Goal: Task Accomplishment & Management: Complete application form

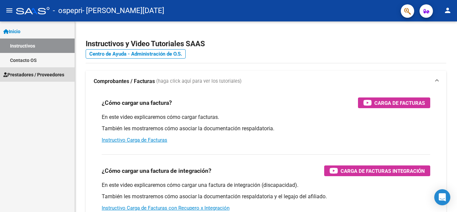
click at [34, 77] on span "Prestadores / Proveedores" at bounding box center [33, 74] width 61 height 7
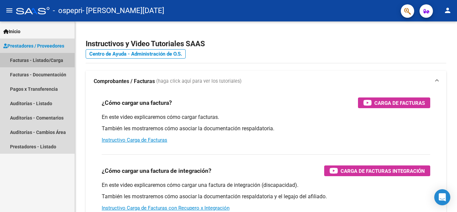
click at [30, 62] on link "Facturas - Listado/Carga" at bounding box center [37, 60] width 75 height 14
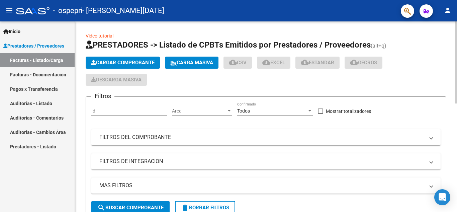
click at [141, 63] on span "Cargar Comprobante" at bounding box center [123, 63] width 64 height 6
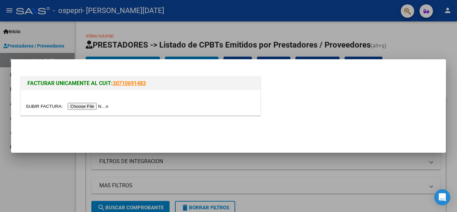
click at [98, 106] on input "file" at bounding box center [68, 106] width 85 height 7
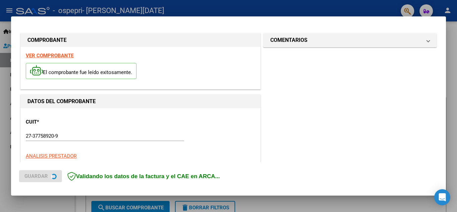
scroll to position [164, 0]
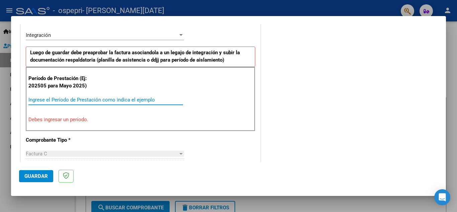
click at [67, 100] on input "Ingrese el Período de Prestación como indica el ejemplo" at bounding box center [105, 100] width 154 height 6
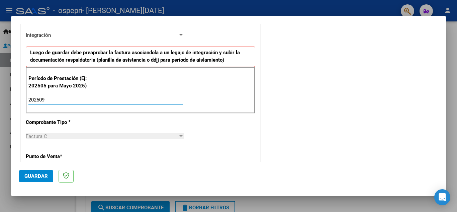
type input "202509"
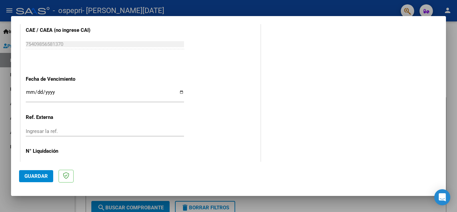
scroll to position [451, 0]
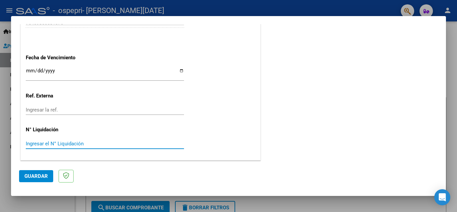
click at [85, 144] on input "Ingresar el N° Liquidación" at bounding box center [105, 143] width 158 height 6
type input "473"
click at [35, 179] on button "Guardar" at bounding box center [36, 176] width 34 height 12
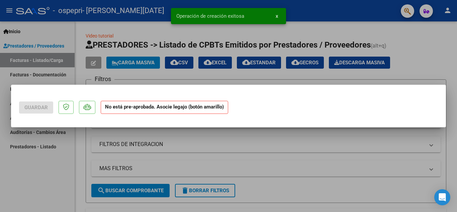
scroll to position [0, 0]
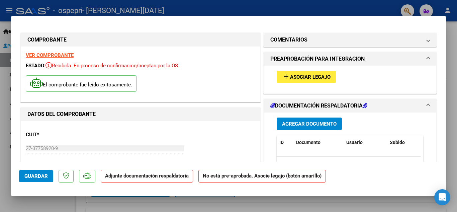
click at [320, 128] on button "Agregar Documento" at bounding box center [309, 123] width 65 height 12
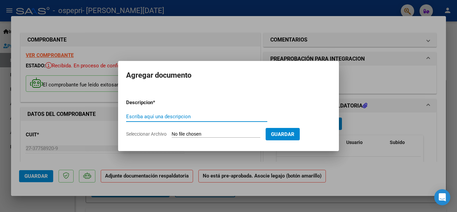
click at [215, 115] on input "Escriba aquí una descripcion" at bounding box center [196, 116] width 141 height 6
type input "PRELIQUIDACION"
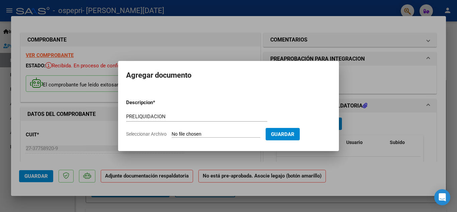
click at [220, 132] on input "Seleccionar Archivo" at bounding box center [216, 134] width 89 height 6
type input "C:\fakepath\[PERSON_NAME] [DATE].pdf"
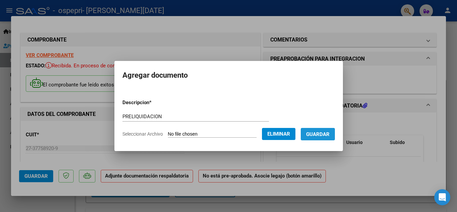
click at [326, 134] on span "Guardar" at bounding box center [317, 134] width 23 height 6
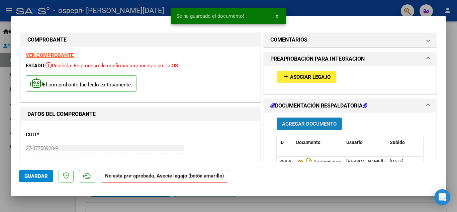
click at [307, 123] on span "Agregar Documento" at bounding box center [309, 124] width 55 height 6
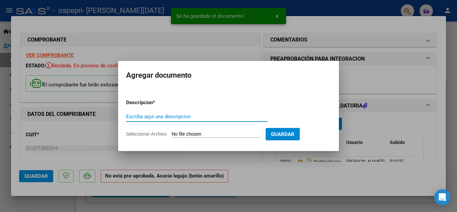
click at [233, 117] on input "Escriba aquí una descripcion" at bounding box center [196, 116] width 141 height 6
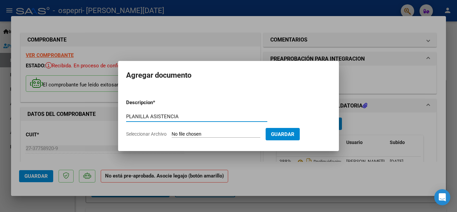
type input "PLANILLA ASISTENCIA"
click at [223, 130] on form "Descripcion * PLANILLA ASISTENCIA Escriba aquí una descripcion Seleccionar Arch…" at bounding box center [228, 118] width 205 height 49
click at [213, 133] on input "Seleccionar Archivo" at bounding box center [216, 134] width 89 height 6
type input "C:\fakepath\Planilla de Asistencia Mensual- discapacidad (1).pdf"
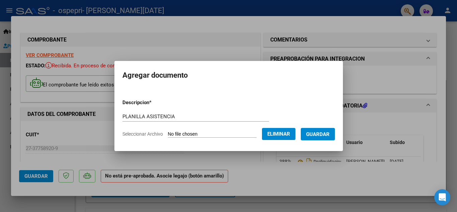
click at [329, 132] on span "Guardar" at bounding box center [317, 134] width 23 height 6
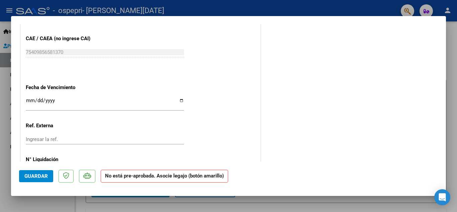
scroll to position [419, 0]
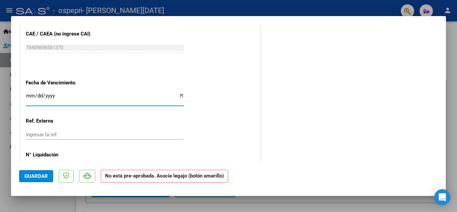
click at [179, 97] on input "Ingresar la fecha" at bounding box center [105, 98] width 158 height 11
type input "[DATE]"
click at [36, 174] on span "Guardar" at bounding box center [35, 176] width 23 height 6
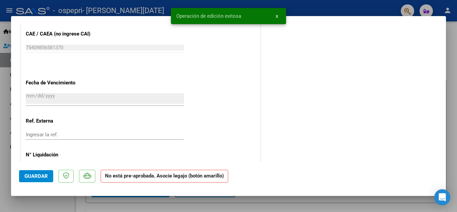
click at [36, 174] on span "Guardar" at bounding box center [35, 176] width 23 height 6
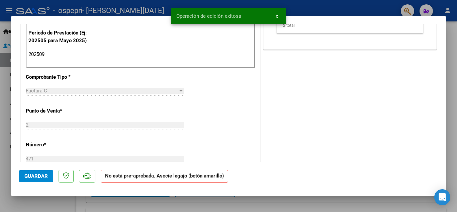
scroll to position [0, 0]
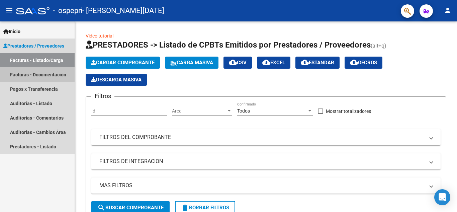
click at [34, 74] on link "Facturas - Documentación" at bounding box center [37, 74] width 75 height 14
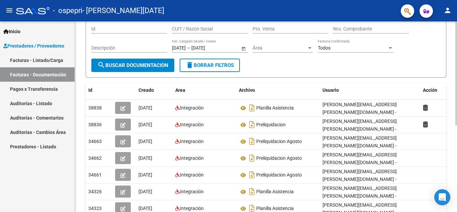
scroll to position [159, 0]
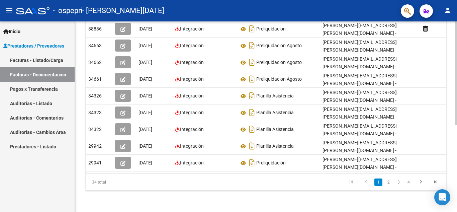
click at [451, 195] on div at bounding box center [456, 160] width 2 height 104
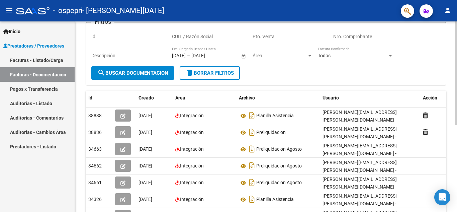
scroll to position [37, 0]
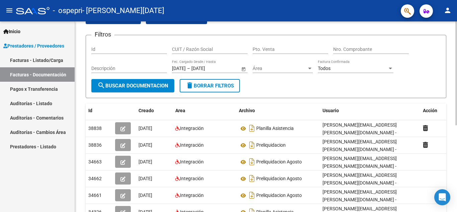
click at [451, 63] on div "PRESTADORES -> Comprobantes - Documentación Respaldatoria cloud_download Export…" at bounding box center [267, 155] width 384 height 343
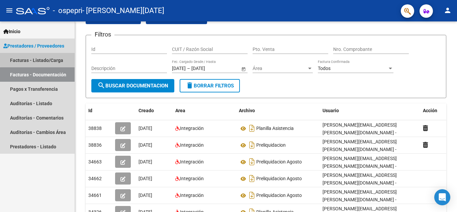
click at [42, 57] on link "Facturas - Listado/Carga" at bounding box center [37, 60] width 75 height 14
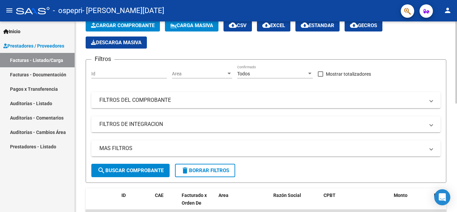
drag, startPoint x: 452, startPoint y: 103, endPoint x: 456, endPoint y: 116, distance: 14.0
click at [451, 116] on div "Video tutorial PRESTADORES -> Listado de CPBTs Emitidos por Prestadores / Prove…" at bounding box center [267, 202] width 384 height 436
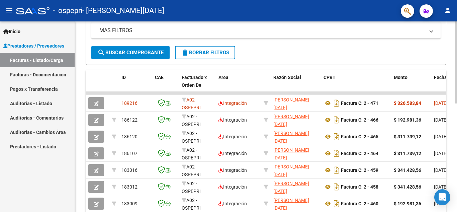
scroll to position [152, 0]
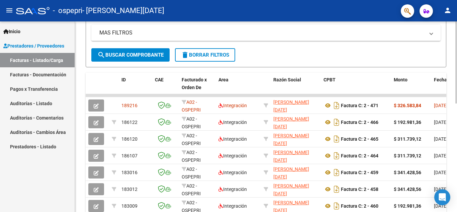
click at [451, 164] on div at bounding box center [456, 130] width 2 height 82
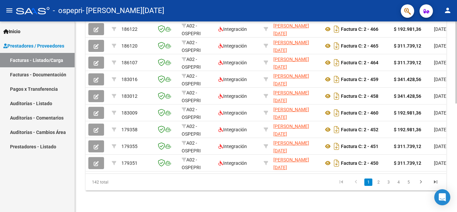
click at [451, 174] on div at bounding box center [456, 171] width 2 height 82
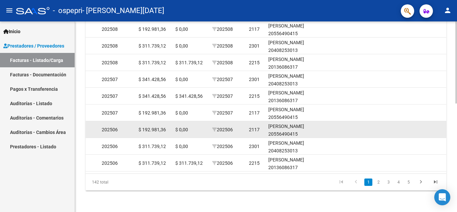
scroll to position [0, 784]
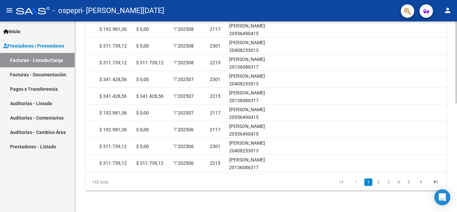
click at [451, 132] on div at bounding box center [456, 171] width 2 height 82
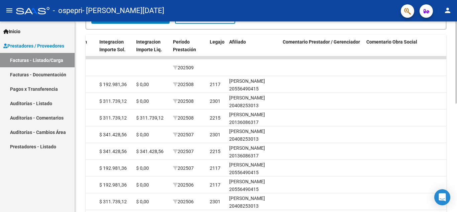
scroll to position [251, 0]
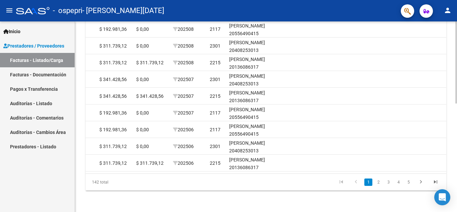
click at [451, 175] on div at bounding box center [456, 171] width 2 height 82
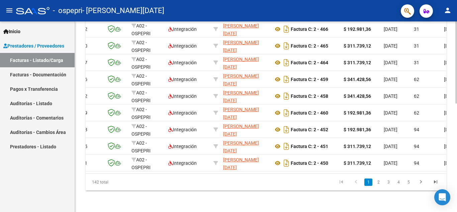
scroll to position [0, 0]
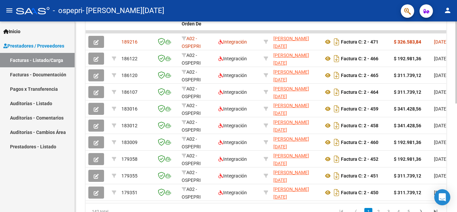
scroll to position [217, 0]
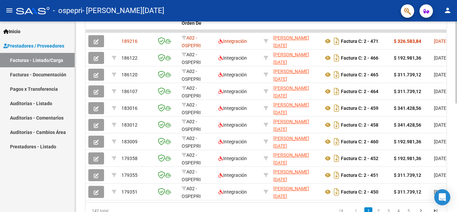
click at [451, 123] on div at bounding box center [456, 158] width 2 height 82
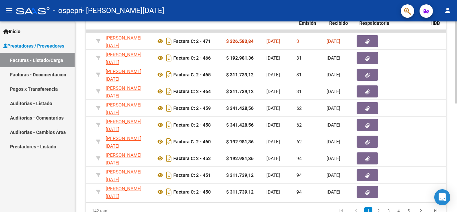
scroll to position [0, 165]
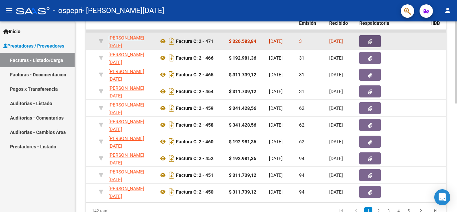
click at [368, 43] on icon "button" at bounding box center [370, 41] width 4 height 5
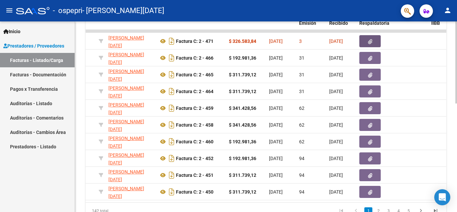
scroll to position [0, 0]
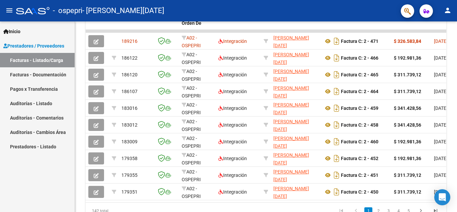
click at [38, 45] on span "Prestadores / Proveedores" at bounding box center [33, 45] width 61 height 7
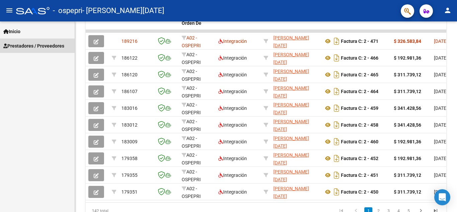
click at [57, 44] on span "Prestadores / Proveedores" at bounding box center [33, 45] width 61 height 7
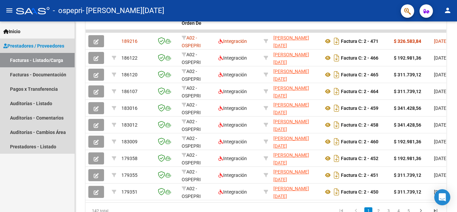
click at [52, 60] on link "Facturas - Listado/Carga" at bounding box center [37, 60] width 75 height 14
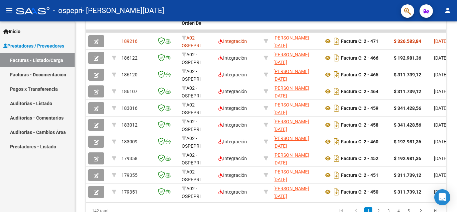
click at [49, 77] on link "Facturas - Documentación" at bounding box center [37, 74] width 75 height 14
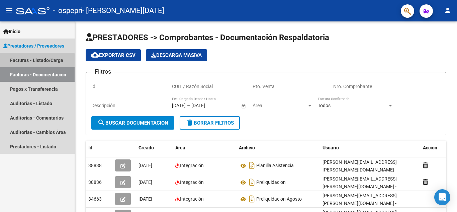
click at [31, 61] on link "Facturas - Listado/Carga" at bounding box center [37, 60] width 75 height 14
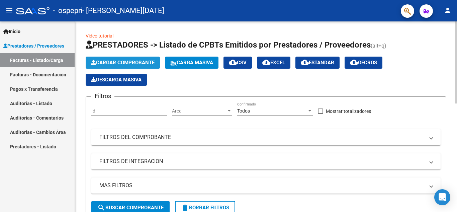
click at [103, 61] on span "Cargar Comprobante" at bounding box center [123, 63] width 64 height 6
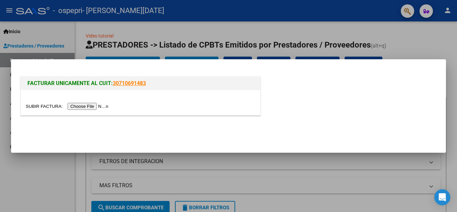
click at [96, 107] on input "file" at bounding box center [68, 106] width 85 height 7
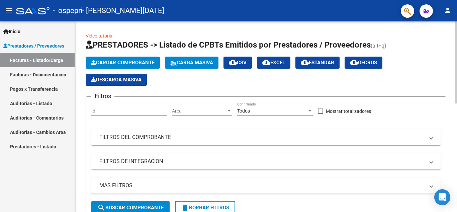
click at [96, 62] on span "Cargar Comprobante" at bounding box center [123, 63] width 64 height 6
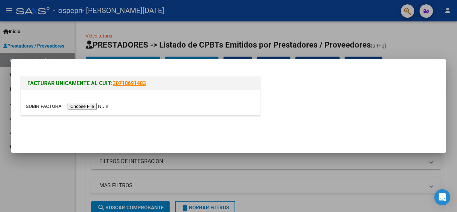
click at [79, 105] on input "file" at bounding box center [68, 106] width 85 height 7
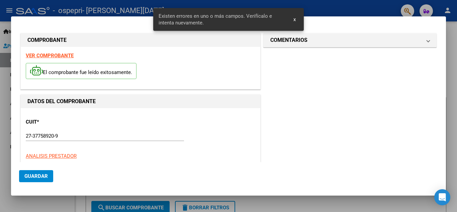
scroll to position [164, 0]
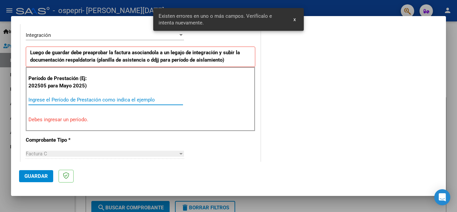
click at [133, 100] on input "Ingrese el Período de Prestación como indica el ejemplo" at bounding box center [105, 100] width 154 height 6
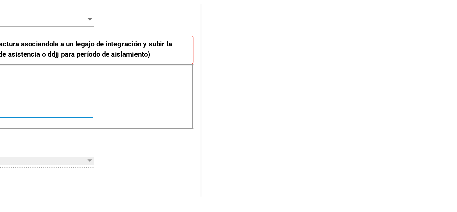
type input "202509"
click at [411, 74] on div "COMENTARIOS Comentarios del Prestador / Gerenciador:" at bounding box center [350, 157] width 176 height 581
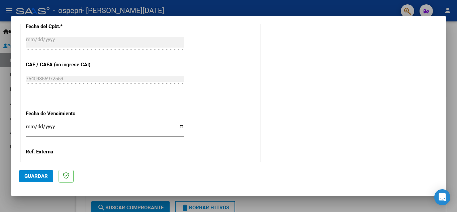
scroll to position [451, 0]
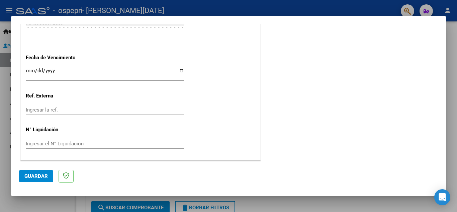
click at [178, 70] on input "Ingresar la fecha" at bounding box center [105, 73] width 158 height 11
type input "[DATE]"
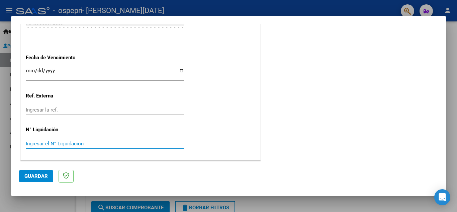
click at [50, 146] on input "Ingresar el N° Liquidación" at bounding box center [105, 143] width 158 height 6
type input "472"
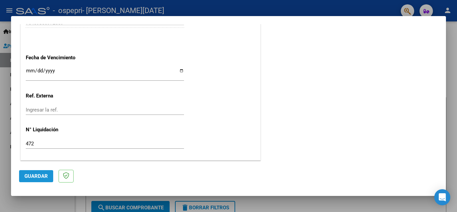
click at [33, 177] on span "Guardar" at bounding box center [35, 176] width 23 height 6
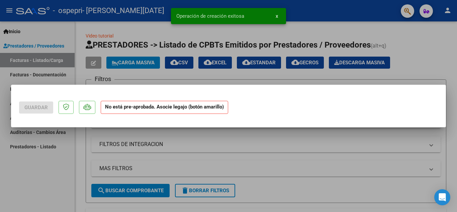
scroll to position [0, 0]
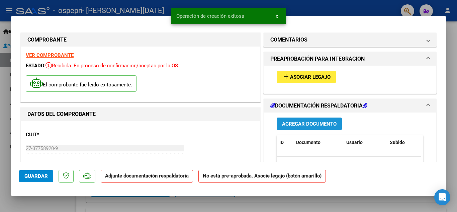
click at [301, 122] on span "Agregar Documento" at bounding box center [309, 124] width 55 height 6
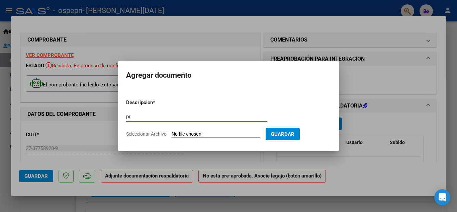
type input "p"
type input "PRELIQUIDACION"
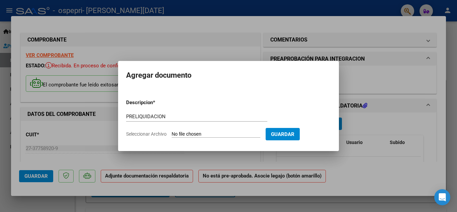
click at [217, 135] on input "Seleccionar Archivo" at bounding box center [216, 134] width 89 height 6
type input "C:\fakepath\PINO [DATE].pdf"
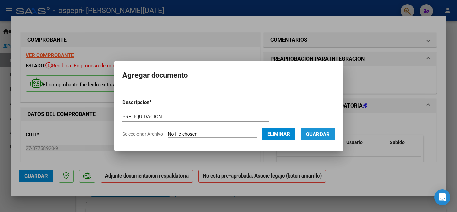
click at [320, 135] on span "Guardar" at bounding box center [317, 134] width 23 height 6
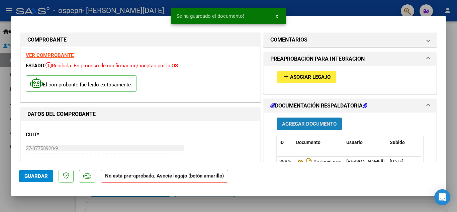
click at [306, 122] on span "Agregar Documento" at bounding box center [309, 124] width 55 height 6
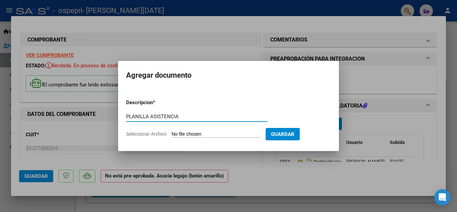
type input "PLANILLA ASISTENCIA"
click at [203, 136] on input "Seleccionar Archivo" at bounding box center [216, 134] width 89 height 6
type input "C:\fakepath\Planilla de Asistencia Mensual- discapacidad.pdf"
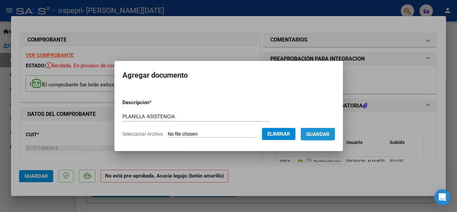
click at [329, 131] on span "Guardar" at bounding box center [317, 134] width 23 height 6
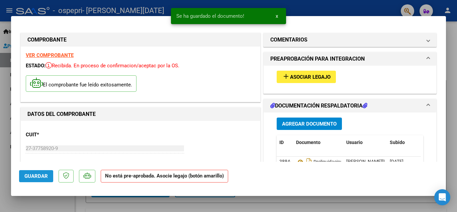
click at [37, 178] on span "Guardar" at bounding box center [35, 176] width 23 height 6
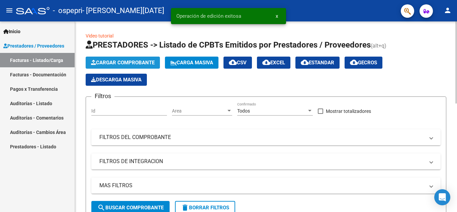
click at [128, 64] on span "Cargar Comprobante" at bounding box center [123, 63] width 64 height 6
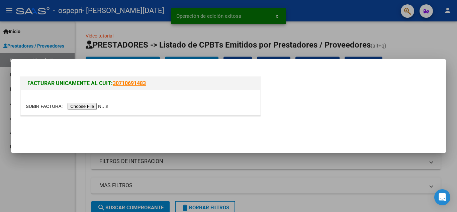
click at [87, 108] on input "file" at bounding box center [68, 106] width 85 height 7
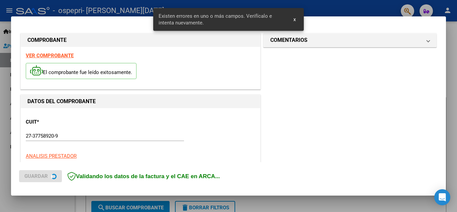
scroll to position [164, 0]
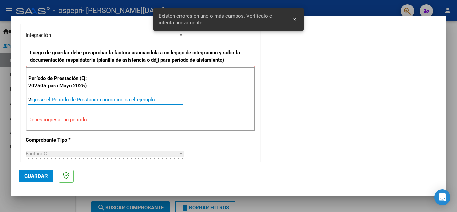
click at [144, 100] on input "2" at bounding box center [105, 100] width 154 height 6
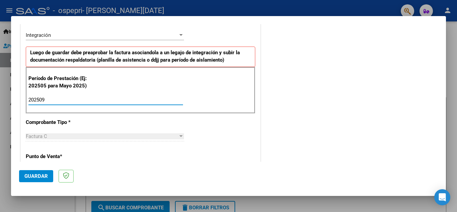
type input "202509"
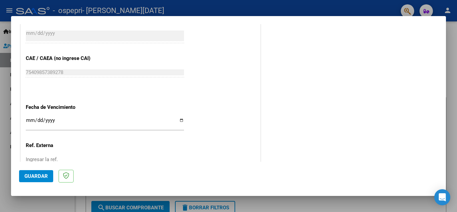
scroll to position [451, 0]
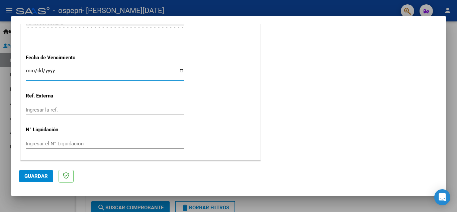
click at [181, 69] on input "Ingresar la fecha" at bounding box center [105, 73] width 158 height 11
type input "[DATE]"
click at [45, 141] on input "Ingresar el N° Liquidación" at bounding box center [105, 143] width 158 height 6
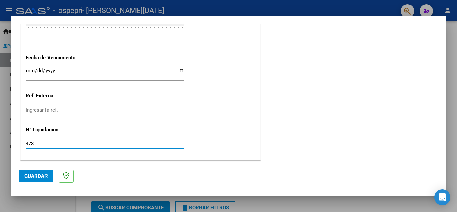
type input "473"
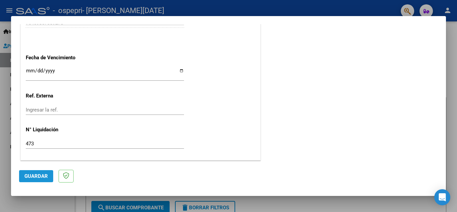
click at [37, 176] on span "Guardar" at bounding box center [35, 176] width 23 height 6
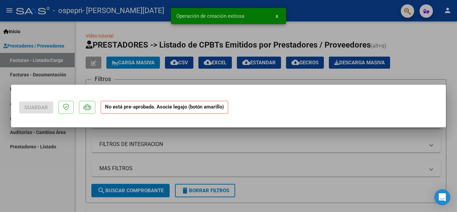
scroll to position [0, 0]
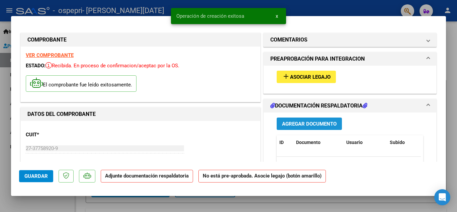
click at [301, 123] on span "Agregar Documento" at bounding box center [309, 124] width 55 height 6
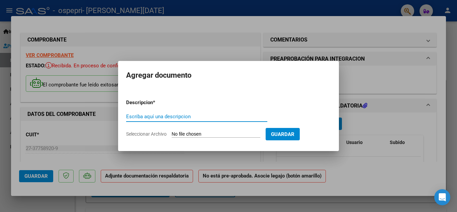
click at [185, 117] on input "Escriba aquí una descripcion" at bounding box center [196, 116] width 141 height 6
type input "PRELIQUIDACION"
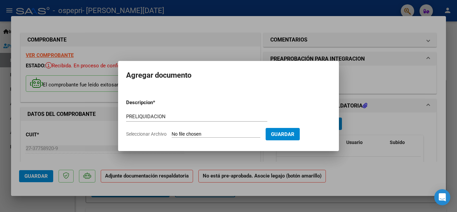
click at [187, 133] on input "Seleccionar Archivo" at bounding box center [216, 134] width 89 height 6
type input "C:\fakepath\[PERSON_NAME] [DATE].pdf"
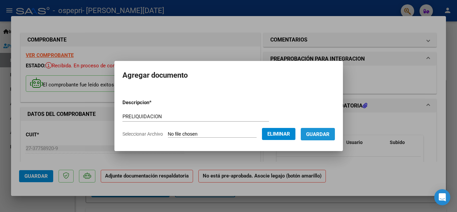
click at [329, 132] on span "Guardar" at bounding box center [317, 134] width 23 height 6
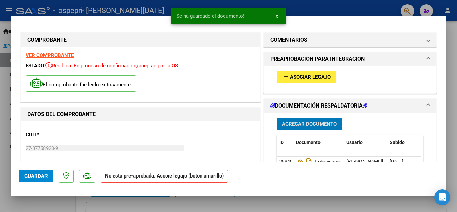
click at [315, 124] on span "Agregar Documento" at bounding box center [309, 124] width 55 height 6
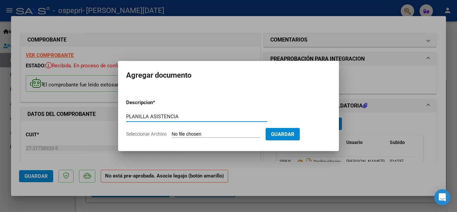
type input "PLANILLA ASISTENCIA"
click at [236, 136] on input "Seleccionar Archivo" at bounding box center [216, 134] width 89 height 6
type input "C:\fakepath\Planilla de Asistencia Mensual- discapacidad_250327_112435 (1) (1).…"
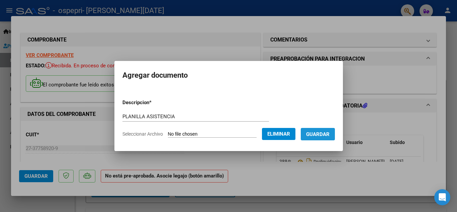
click at [325, 131] on span "Guardar" at bounding box center [317, 134] width 23 height 6
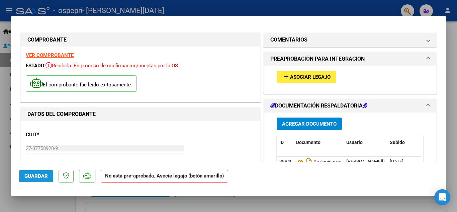
click at [27, 178] on span "Guardar" at bounding box center [35, 176] width 23 height 6
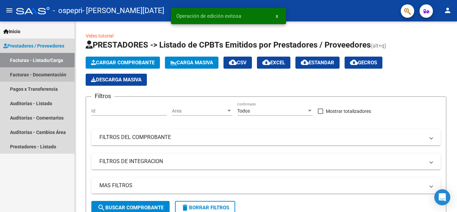
click at [61, 75] on link "Facturas - Documentación" at bounding box center [37, 74] width 75 height 14
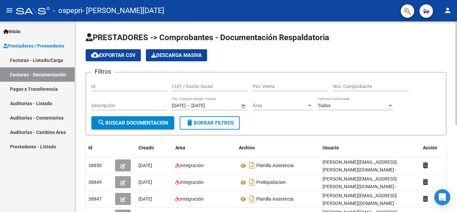
drag, startPoint x: 454, startPoint y: 81, endPoint x: 456, endPoint y: 102, distance: 21.2
click at [451, 102] on div "PRESTADORES -> Comprobantes - Documentación Respaldatoria cloud_download Export…" at bounding box center [267, 192] width 384 height 343
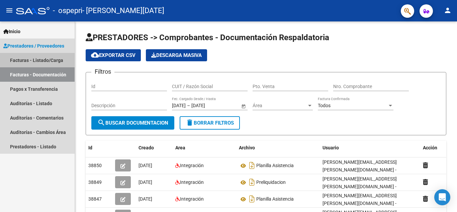
click at [59, 61] on link "Facturas - Listado/Carga" at bounding box center [37, 60] width 75 height 14
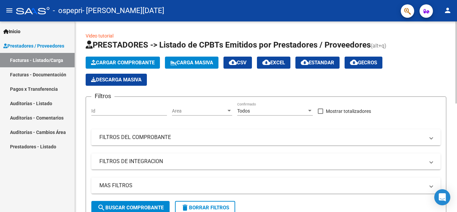
click at [424, 73] on div "Cargar Comprobante Carga Masiva cloud_download CSV cloud_download EXCEL cloud_d…" at bounding box center [266, 71] width 360 height 29
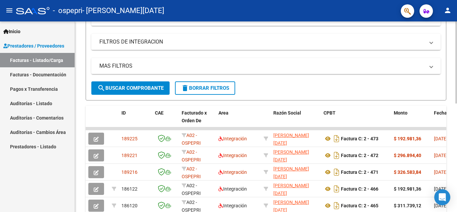
click at [451, 123] on div "Video tutorial PRESTADORES -> Listado de CPBTs Emitidos por Prestadores / Prove…" at bounding box center [267, 120] width 384 height 436
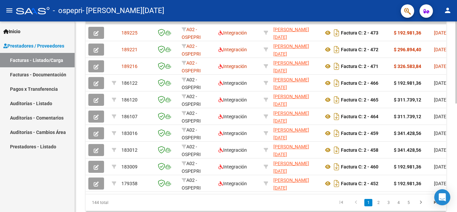
scroll to position [222, 0]
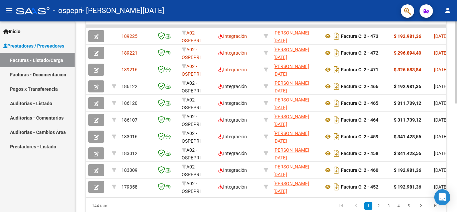
click at [451, 125] on div at bounding box center [456, 160] width 2 height 82
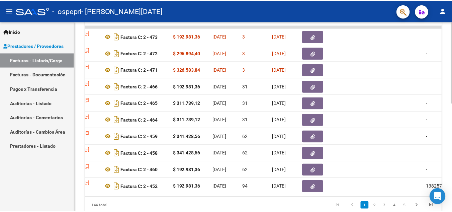
scroll to position [0, 222]
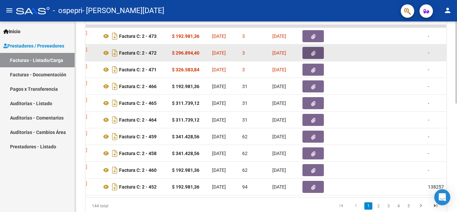
click at [315, 54] on icon "button" at bounding box center [313, 53] width 4 height 5
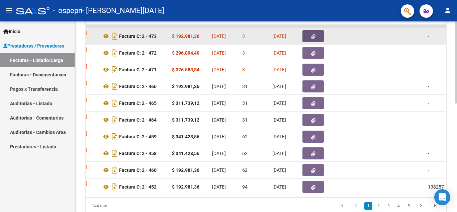
click at [312, 39] on button "button" at bounding box center [312, 36] width 21 height 12
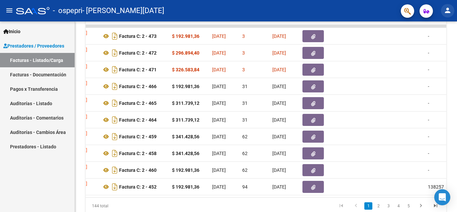
click at [450, 9] on mat-icon "person" at bounding box center [447, 10] width 8 height 8
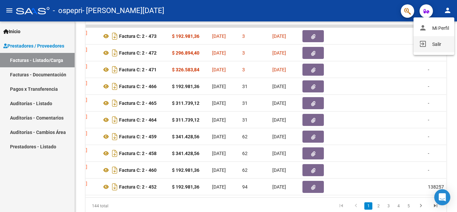
click at [435, 44] on button "exit_to_app Salir" at bounding box center [433, 44] width 41 height 16
